Goal: Transaction & Acquisition: Purchase product/service

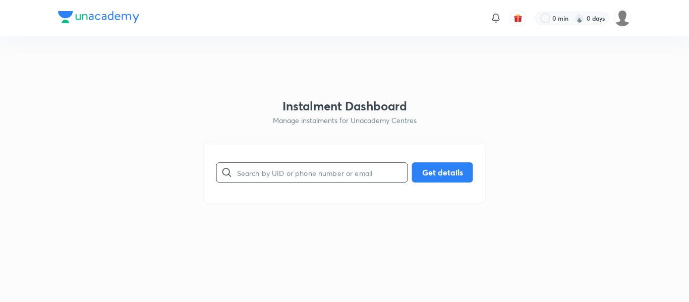
click at [266, 172] on input "text" at bounding box center [322, 173] width 170 height 26
paste input "[EMAIL_ADDRESS][DOMAIN_NAME]"
type input "[EMAIL_ADDRESS][DOMAIN_NAME]"
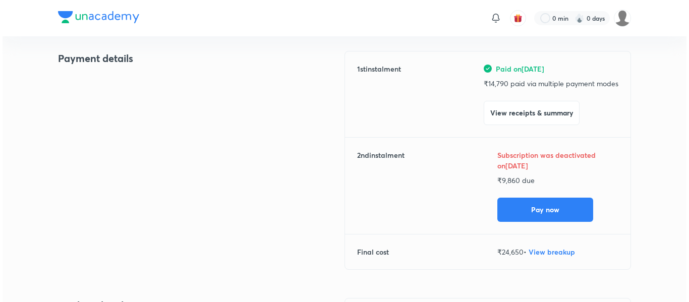
scroll to position [148, 0]
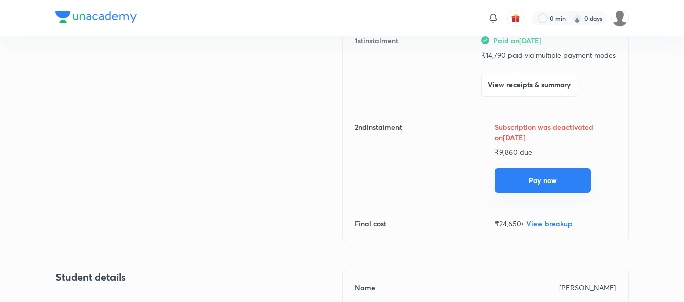
click at [517, 183] on button "Pay now" at bounding box center [543, 180] width 96 height 24
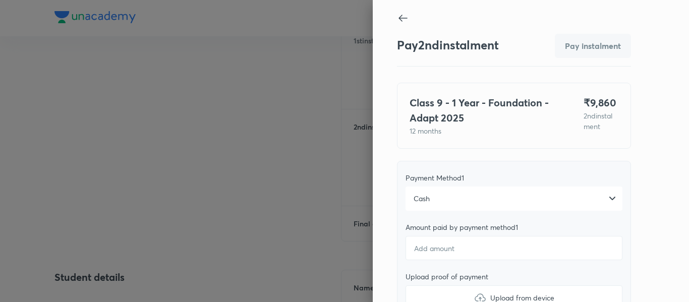
click at [458, 191] on div "Cash" at bounding box center [513, 199] width 217 height 24
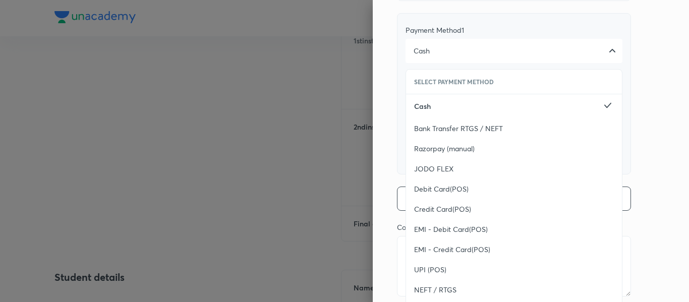
scroll to position [154, 0]
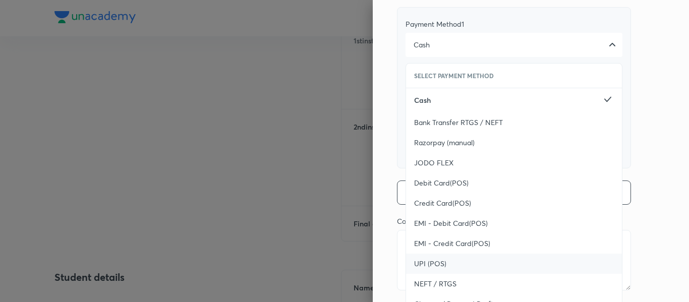
click at [427, 259] on span "UPI (POS)" at bounding box center [430, 264] width 32 height 10
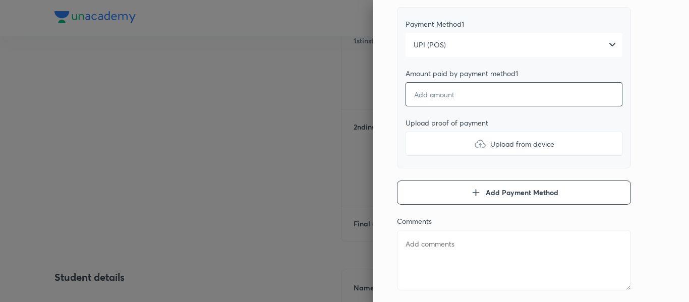
click at [451, 103] on input "number" at bounding box center [513, 94] width 217 height 24
type textarea "x"
type input "9"
type textarea "x"
type input "98"
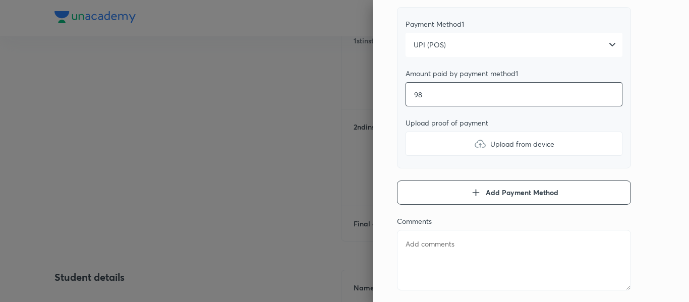
type textarea "x"
type input "986"
type textarea "x"
type input "9860"
type textarea "x"
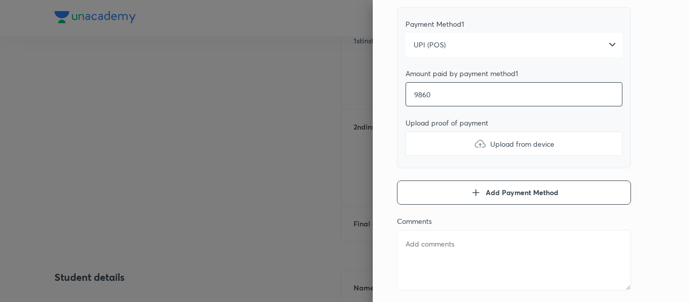
type input "9860"
click at [464, 135] on label "Upload from device" at bounding box center [513, 144] width 217 height 24
click at [0, 0] on input "Upload from device" at bounding box center [0, 0] width 0 height 0
type textarea "x"
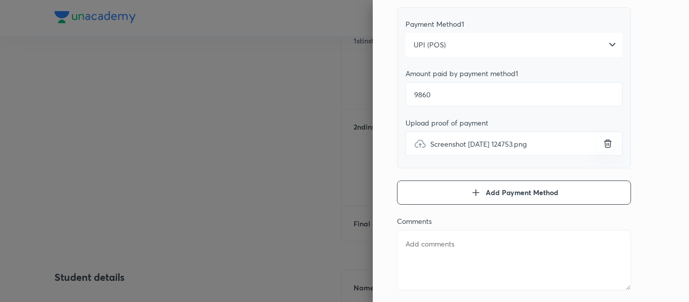
click at [429, 235] on textarea at bounding box center [514, 260] width 234 height 61
type textarea "2"
type textarea "x"
type textarea "2n"
type textarea "x"
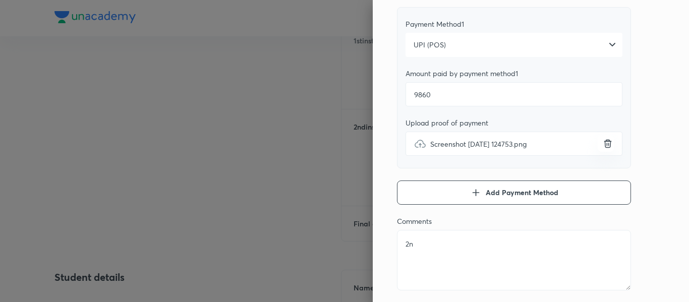
type textarea "2nd"
type textarea "x"
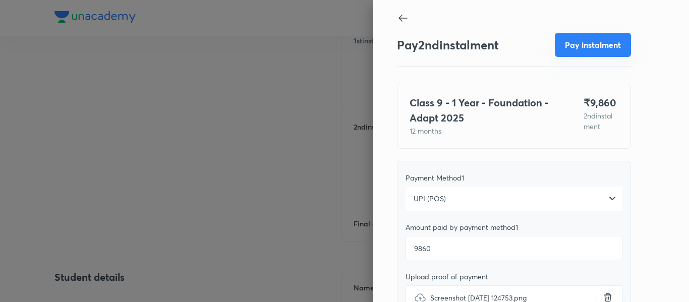
type textarea "2nd"
click at [564, 57] on div "Pay 2 nd instalment Pay instalment" at bounding box center [514, 46] width 234 height 40
click at [568, 52] on button "Pay instalment" at bounding box center [593, 45] width 76 height 24
type textarea "x"
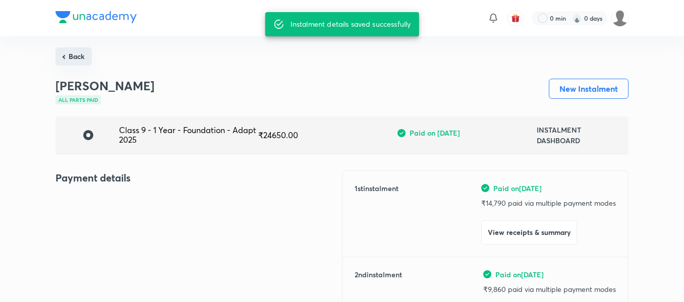
click at [79, 58] on button "Back" at bounding box center [73, 56] width 36 height 18
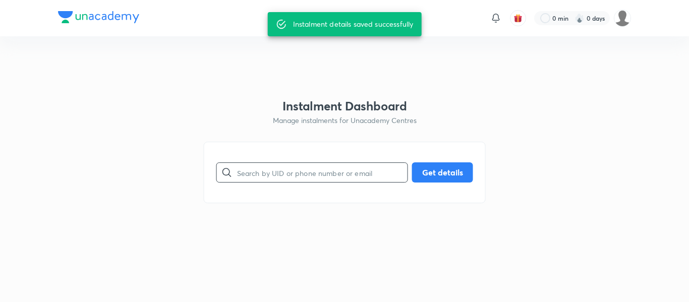
click at [280, 163] on input "text" at bounding box center [322, 173] width 170 height 26
paste input "[EMAIL_ADDRESS][DOMAIN_NAME]"
type input "[EMAIL_ADDRESS][DOMAIN_NAME]"
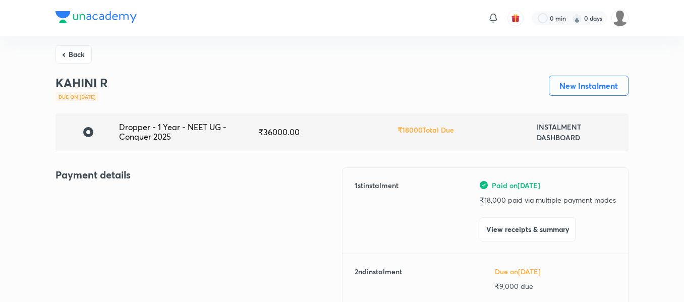
scroll to position [3, 0]
click at [79, 47] on button "Back" at bounding box center [73, 54] width 36 height 18
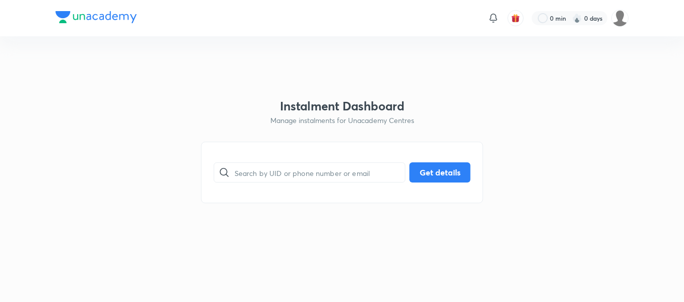
scroll to position [0, 0]
click at [274, 156] on div "​ Get details" at bounding box center [345, 173] width 282 height 62
click at [264, 168] on input "text" at bounding box center [322, 173] width 170 height 26
paste input "[EMAIL_ADDRESS][DOMAIN_NAME]"
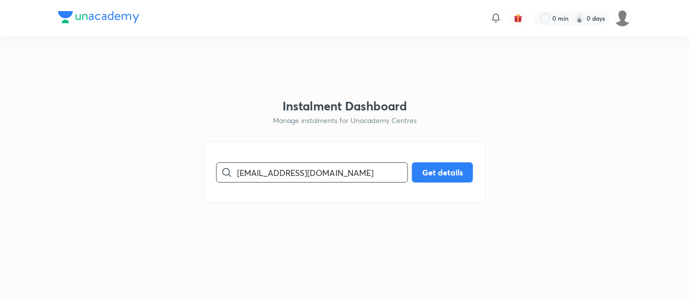
type input "[EMAIL_ADDRESS][DOMAIN_NAME]"
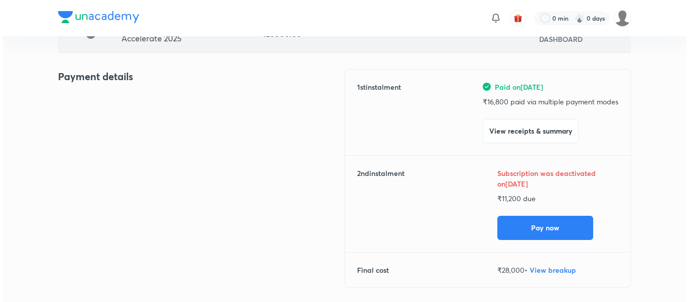
scroll to position [106, 0]
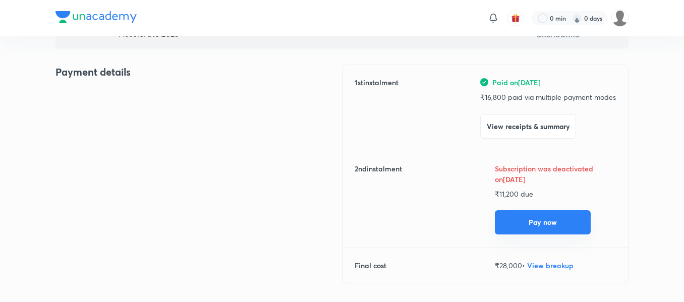
click at [511, 219] on button "Pay now" at bounding box center [543, 222] width 96 height 24
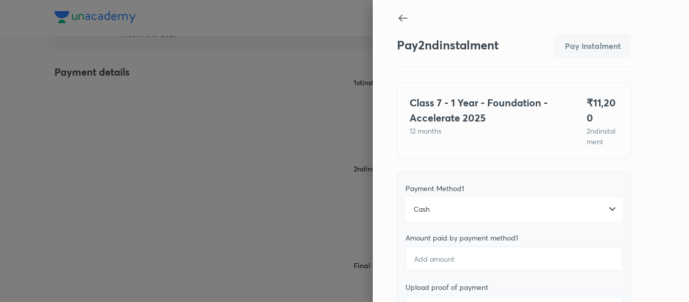
click at [461, 214] on div "Cash" at bounding box center [513, 209] width 217 height 24
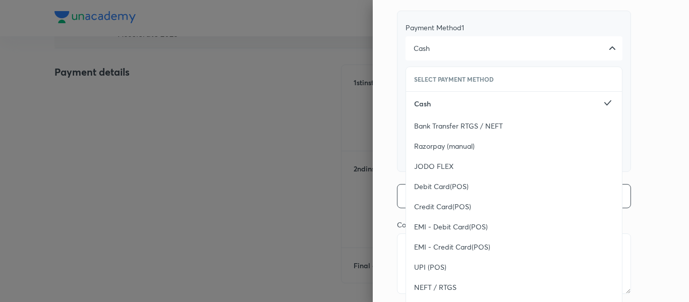
scroll to position [165, 0]
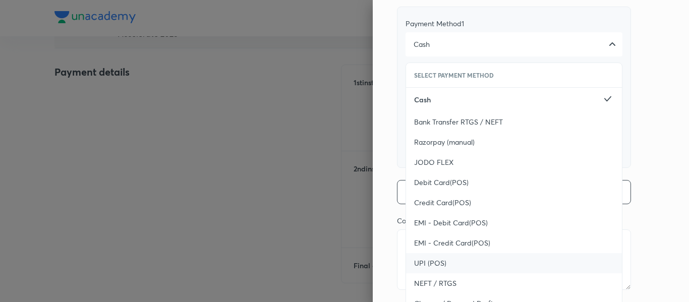
click at [428, 268] on span "UPI (POS)" at bounding box center [430, 263] width 32 height 10
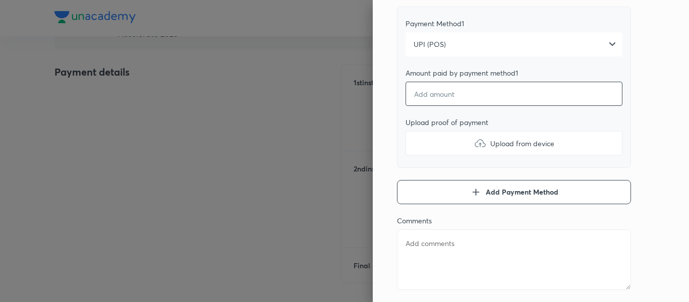
click at [437, 106] on input "number" at bounding box center [513, 94] width 217 height 24
type textarea "x"
type input "1"
type textarea "x"
type input "11"
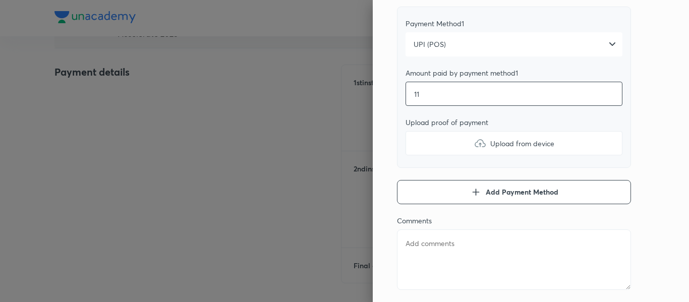
type textarea "x"
type input "112"
type textarea "x"
type input "1120"
type textarea "x"
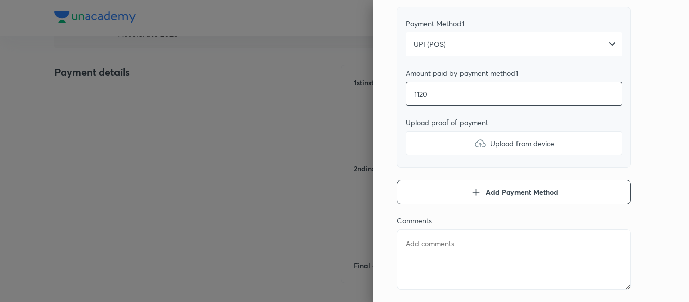
type input "11200"
type textarea "x"
type input "11200"
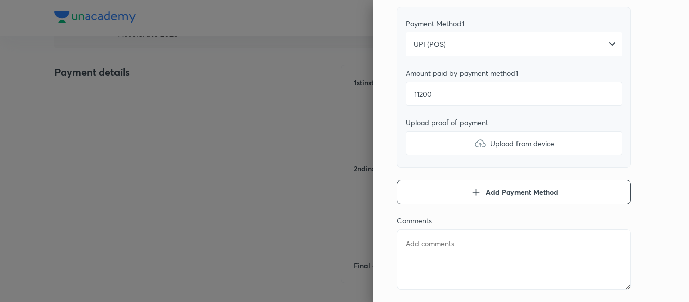
click at [435, 155] on label "Upload from device" at bounding box center [513, 143] width 217 height 24
click at [0, 0] on input "Upload from device" at bounding box center [0, 0] width 0 height 0
type textarea "x"
click at [480, 274] on textarea at bounding box center [514, 259] width 234 height 61
type textarea "2"
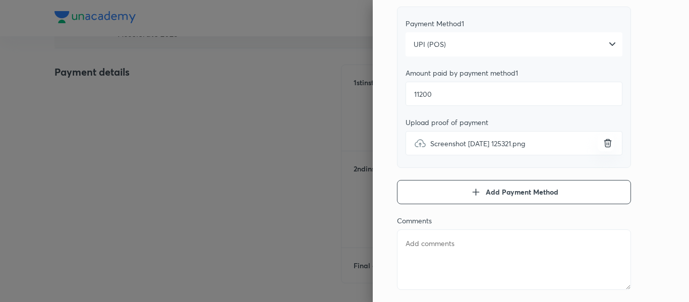
type textarea "x"
type textarea "2n"
type textarea "x"
type textarea "2nd"
type textarea "x"
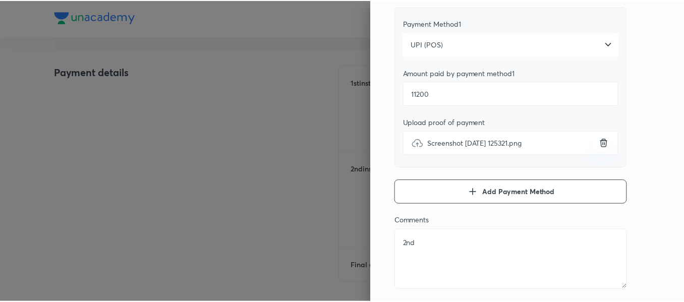
scroll to position [0, 0]
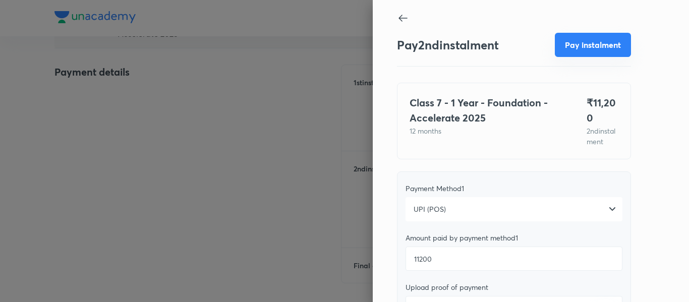
type textarea "2nd"
click at [566, 54] on button "Pay instalment" at bounding box center [593, 45] width 76 height 24
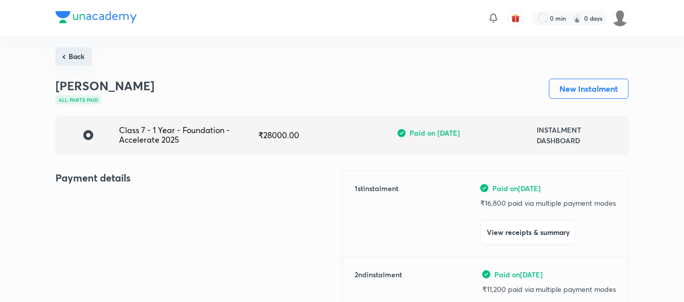
click at [85, 59] on button "Back" at bounding box center [73, 56] width 36 height 18
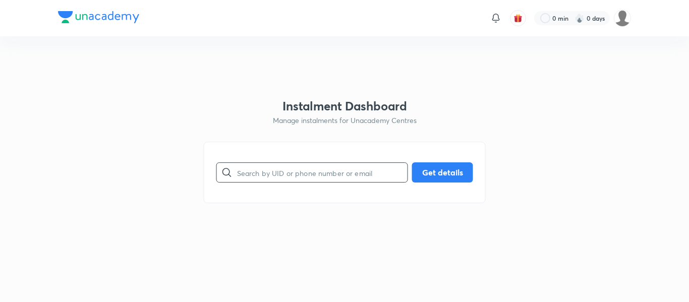
click at [288, 174] on input "text" at bounding box center [322, 173] width 170 height 26
paste input "[EMAIL_ADDRESS][PERSON_NAME][DOMAIN_NAME]"
type input "[EMAIL_ADDRESS][PERSON_NAME][DOMAIN_NAME]"
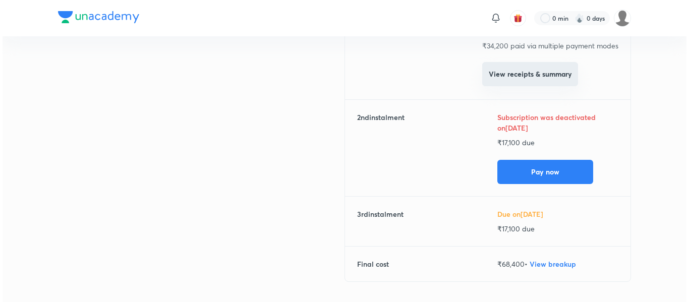
scroll to position [172, 0]
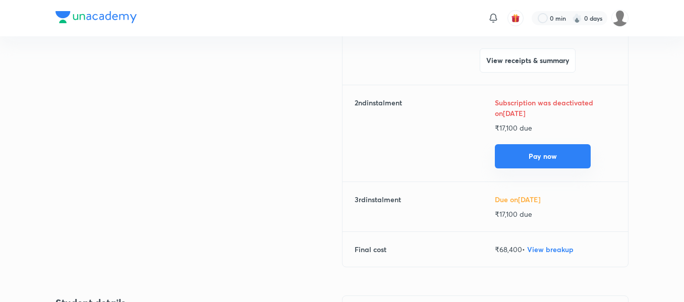
click at [531, 155] on button "Pay now" at bounding box center [543, 156] width 96 height 24
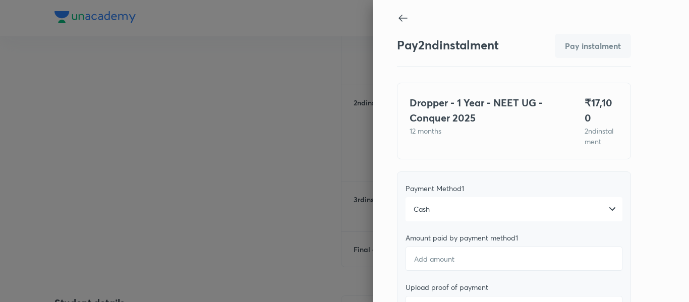
click at [459, 197] on div "Cash" at bounding box center [513, 209] width 217 height 24
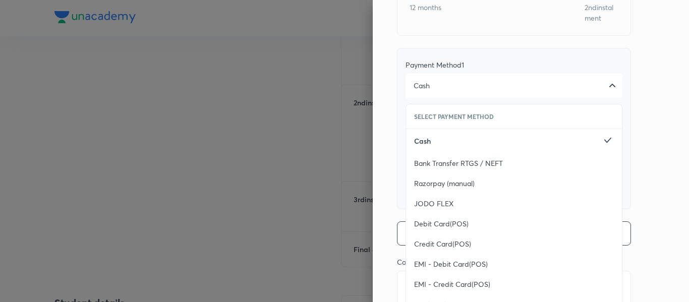
scroll to position [185, 0]
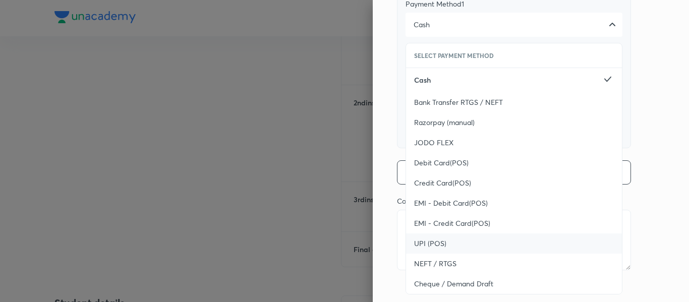
click at [441, 233] on div "UPI (POS)" at bounding box center [514, 243] width 216 height 20
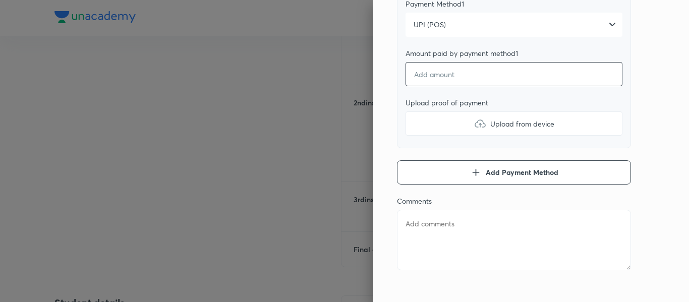
click at [429, 62] on input "number" at bounding box center [513, 74] width 217 height 24
type textarea "x"
type input "1"
type textarea "x"
type input "17"
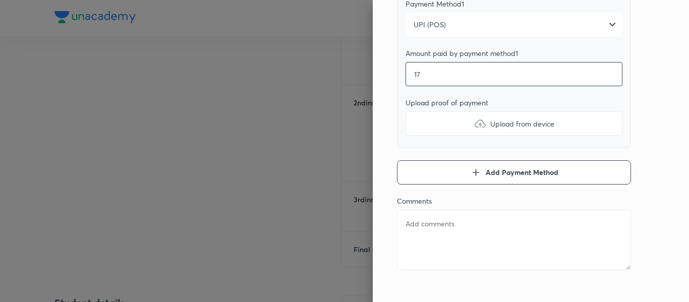
type textarea "x"
type input "171"
type textarea "x"
type input "1710"
type textarea "x"
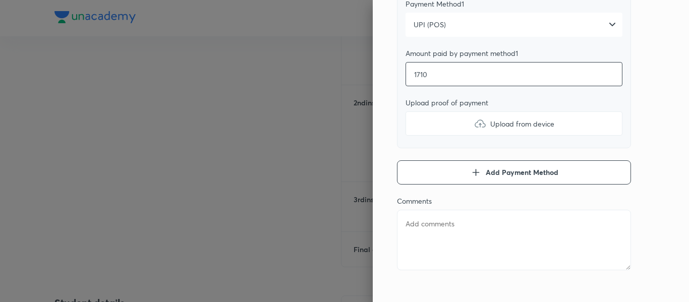
type input "17100"
type textarea "x"
type input "17100"
click at [429, 114] on label "Upload from device" at bounding box center [513, 123] width 217 height 24
click at [0, 0] on input "Upload from device" at bounding box center [0, 0] width 0 height 0
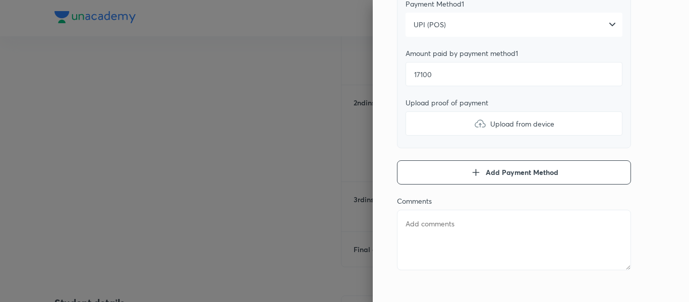
type textarea "x"
click at [411, 219] on textarea at bounding box center [514, 240] width 234 height 61
type textarea "2"
type textarea "x"
type textarea "2n"
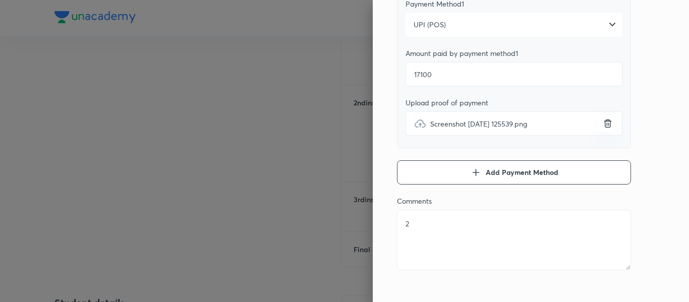
type textarea "x"
type textarea "2nd"
type textarea "x"
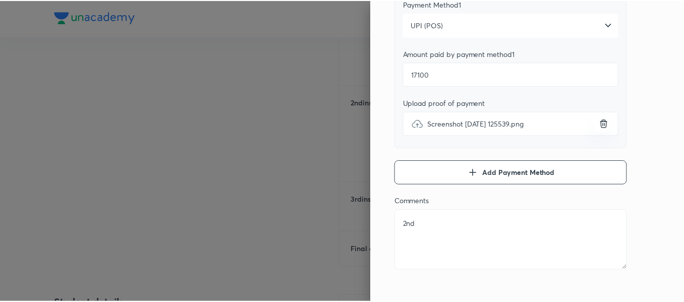
scroll to position [0, 0]
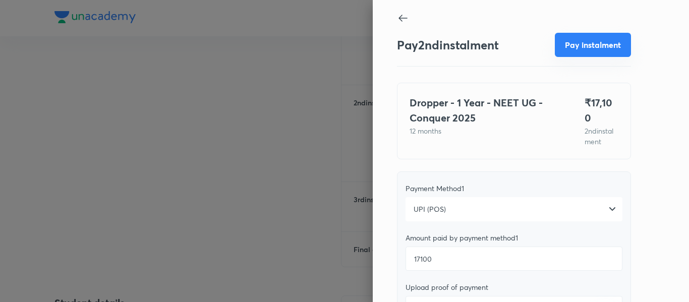
type textarea "2nd"
click at [567, 38] on button "Pay instalment" at bounding box center [593, 45] width 76 height 24
type textarea "x"
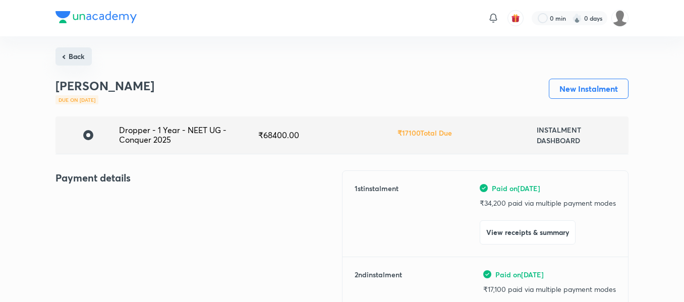
click at [72, 52] on button "Back" at bounding box center [73, 56] width 36 height 18
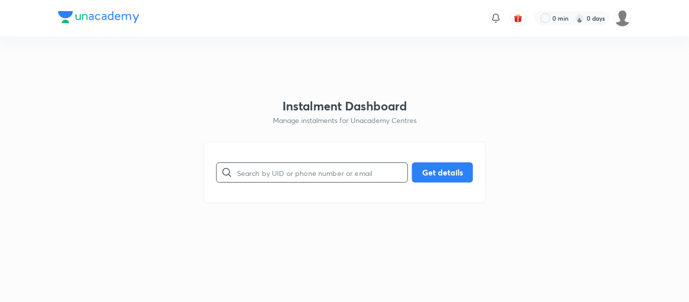
click at [273, 178] on input "text" at bounding box center [322, 173] width 170 height 26
paste input "[EMAIL_ADDRESS][DOMAIN_NAME]"
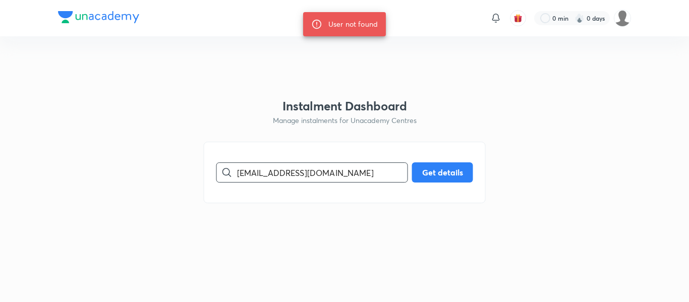
paste input "9345893161"
type input "9345893161"
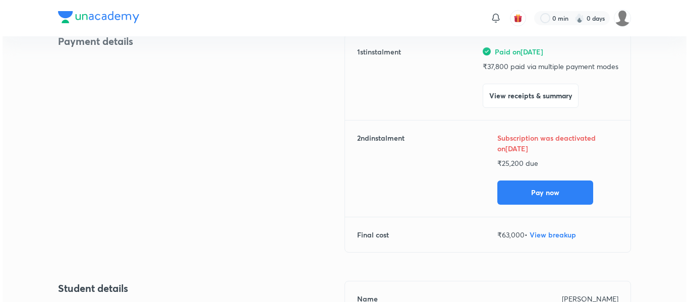
scroll to position [140, 0]
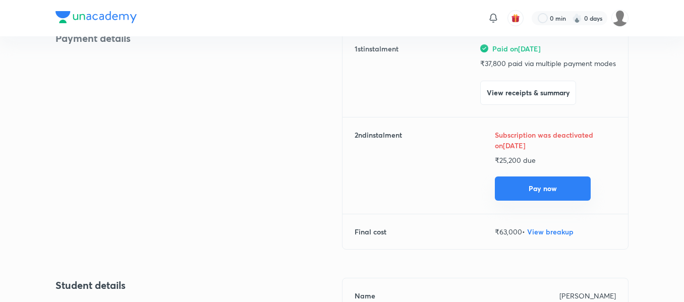
click at [506, 187] on button "Pay now" at bounding box center [543, 188] width 96 height 24
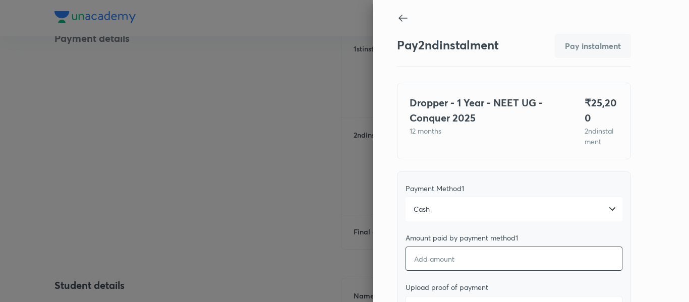
click at [451, 257] on input "number" at bounding box center [513, 259] width 217 height 24
type textarea "x"
type input "2"
type textarea "x"
type input "25"
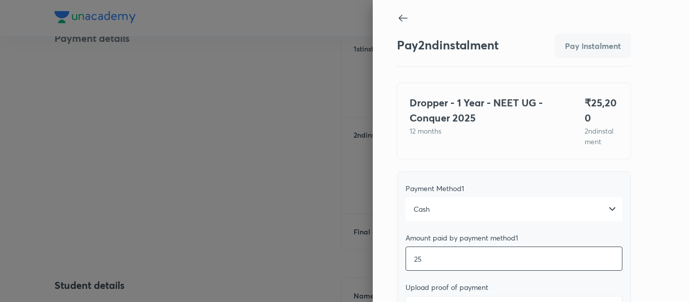
type textarea "x"
type input "252"
type textarea "x"
type input "2520"
type textarea "x"
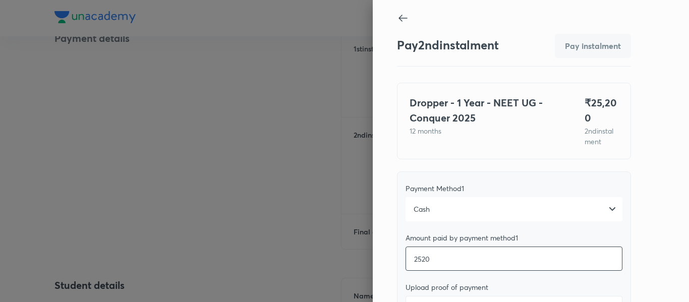
type input "25200"
type textarea "x"
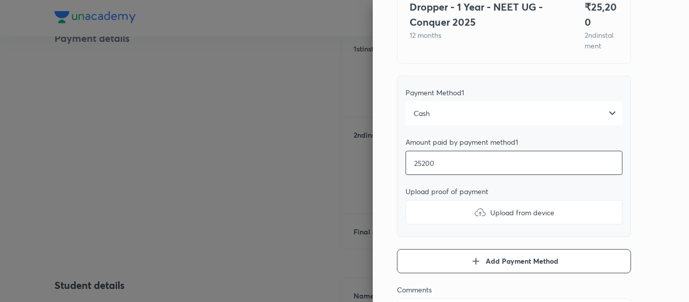
scroll to position [96, 0]
type input "25200"
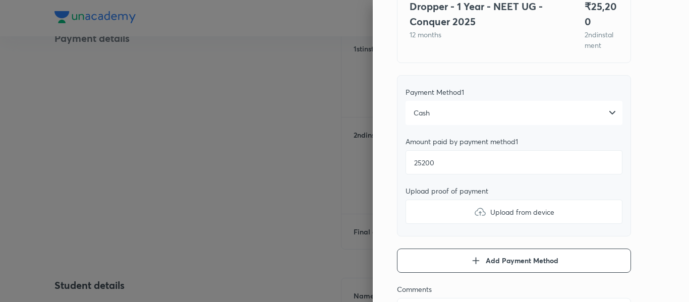
click at [454, 212] on label "Upload from device" at bounding box center [513, 212] width 217 height 24
click at [0, 0] on input "Upload from device" at bounding box center [0, 0] width 0 height 0
type textarea "x"
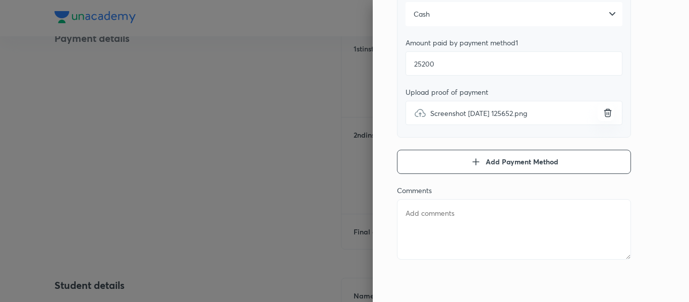
click at [486, 240] on textarea at bounding box center [514, 229] width 234 height 61
type textarea "2"
type textarea "x"
type textarea "2n"
type textarea "x"
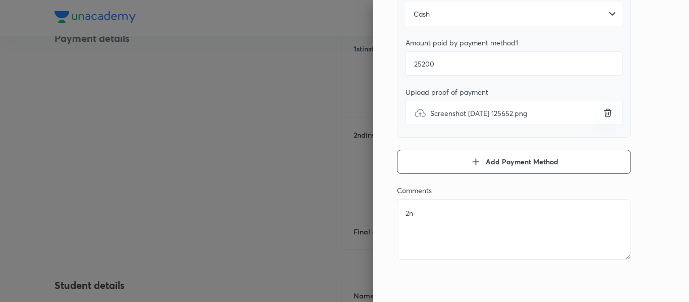
type textarea "2nd"
type textarea "x"
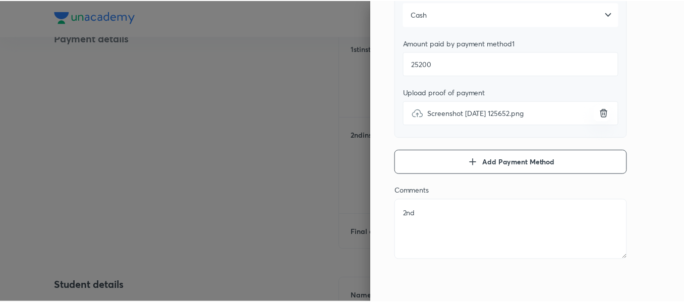
scroll to position [0, 0]
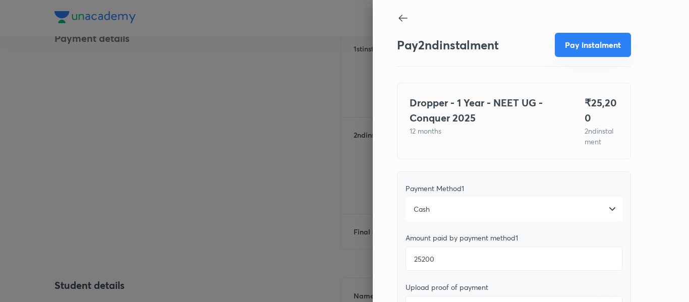
type textarea "2nd"
click at [571, 37] on button "Pay instalment" at bounding box center [593, 45] width 76 height 24
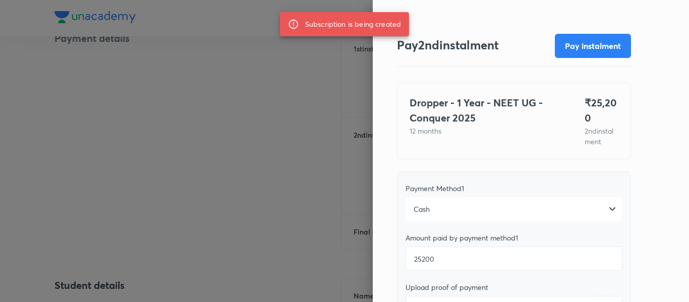
type textarea "x"
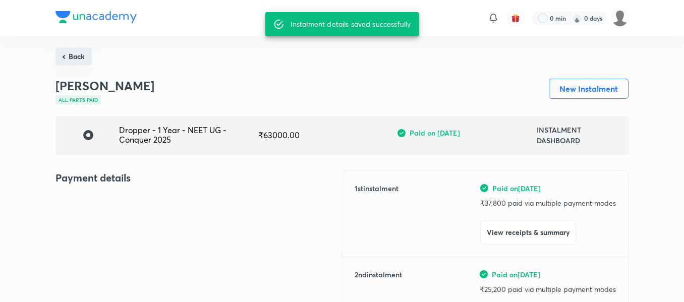
click at [86, 55] on button "Back" at bounding box center [73, 56] width 36 height 18
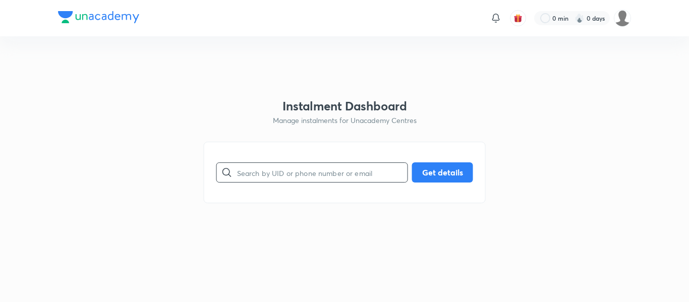
click at [248, 169] on input "text" at bounding box center [322, 173] width 170 height 26
paste input "[EMAIL_ADDRESS][DOMAIN_NAME]"
type input "[EMAIL_ADDRESS][DOMAIN_NAME]"
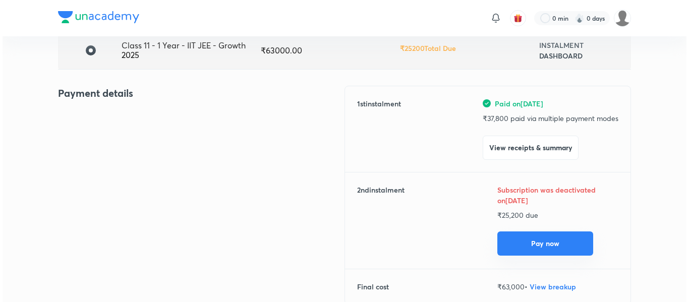
scroll to position [85, 0]
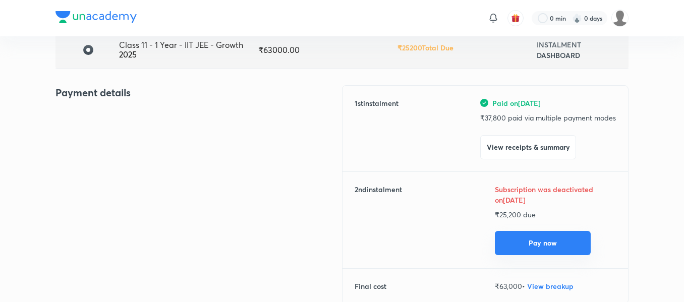
click at [511, 239] on button "Pay now" at bounding box center [543, 243] width 96 height 24
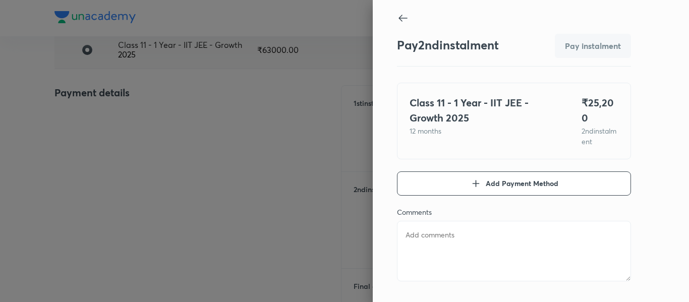
type textarea "x"
